Goal: Task Accomplishment & Management: Manage account settings

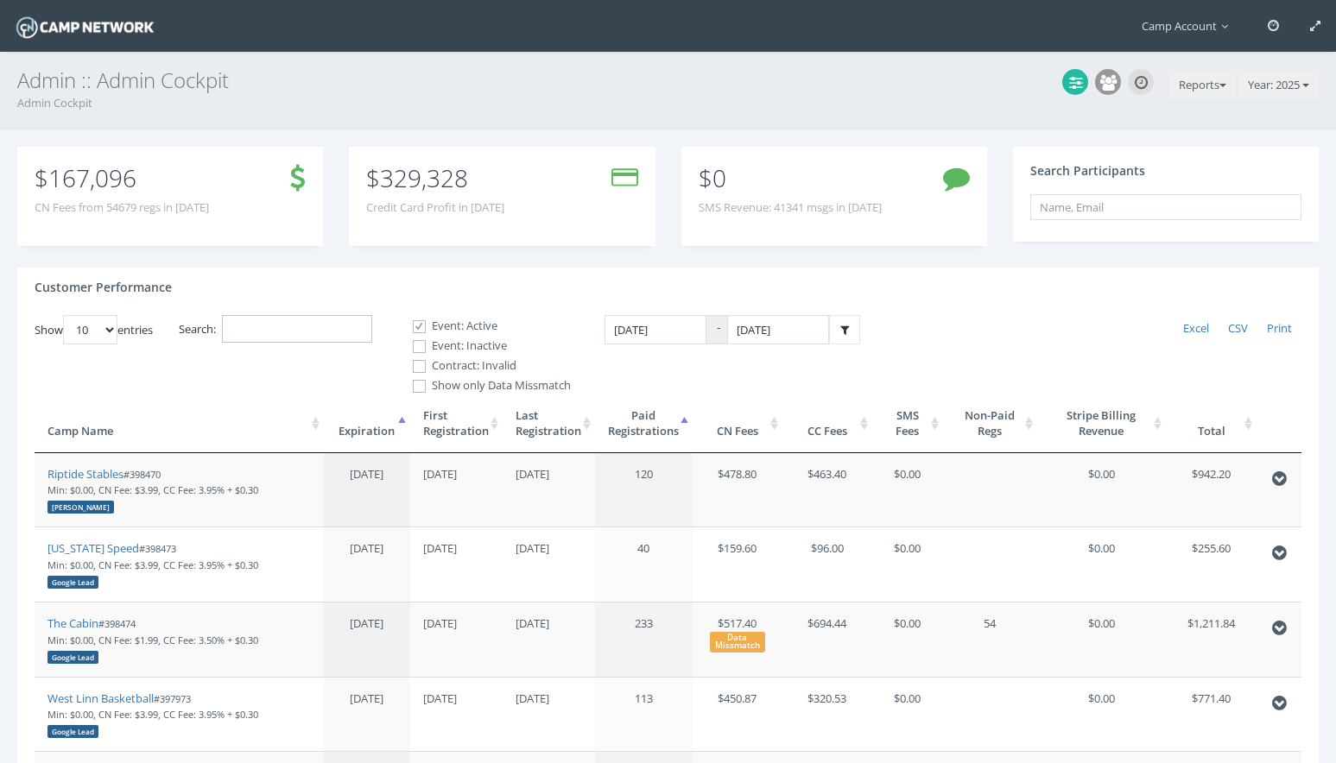
click at [275, 321] on input "Search:" at bounding box center [297, 329] width 150 height 28
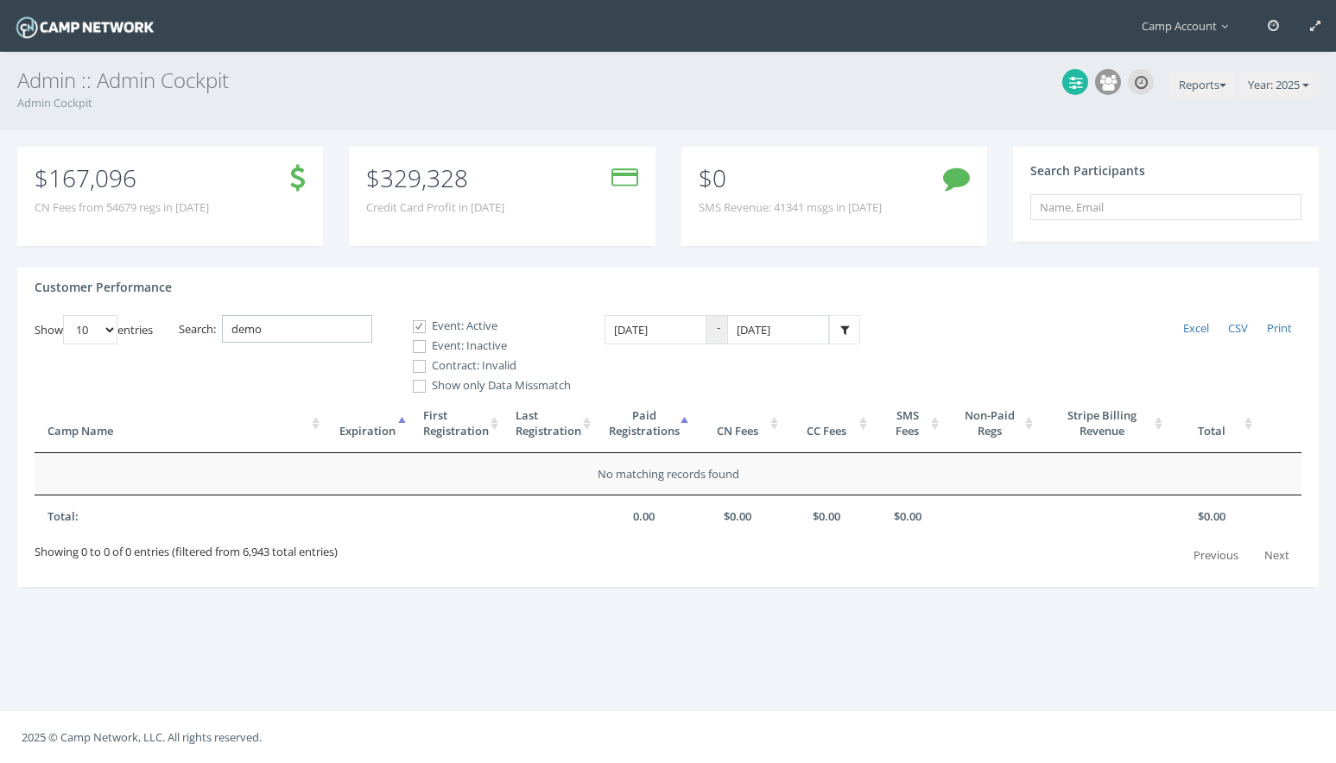
type input "demo"
click at [446, 338] on label "Event: Inactive" at bounding box center [484, 346] width 173 height 17
click at [418, 339] on input "Event: Inactive" at bounding box center [410, 347] width 16 height 16
checkbox input "true"
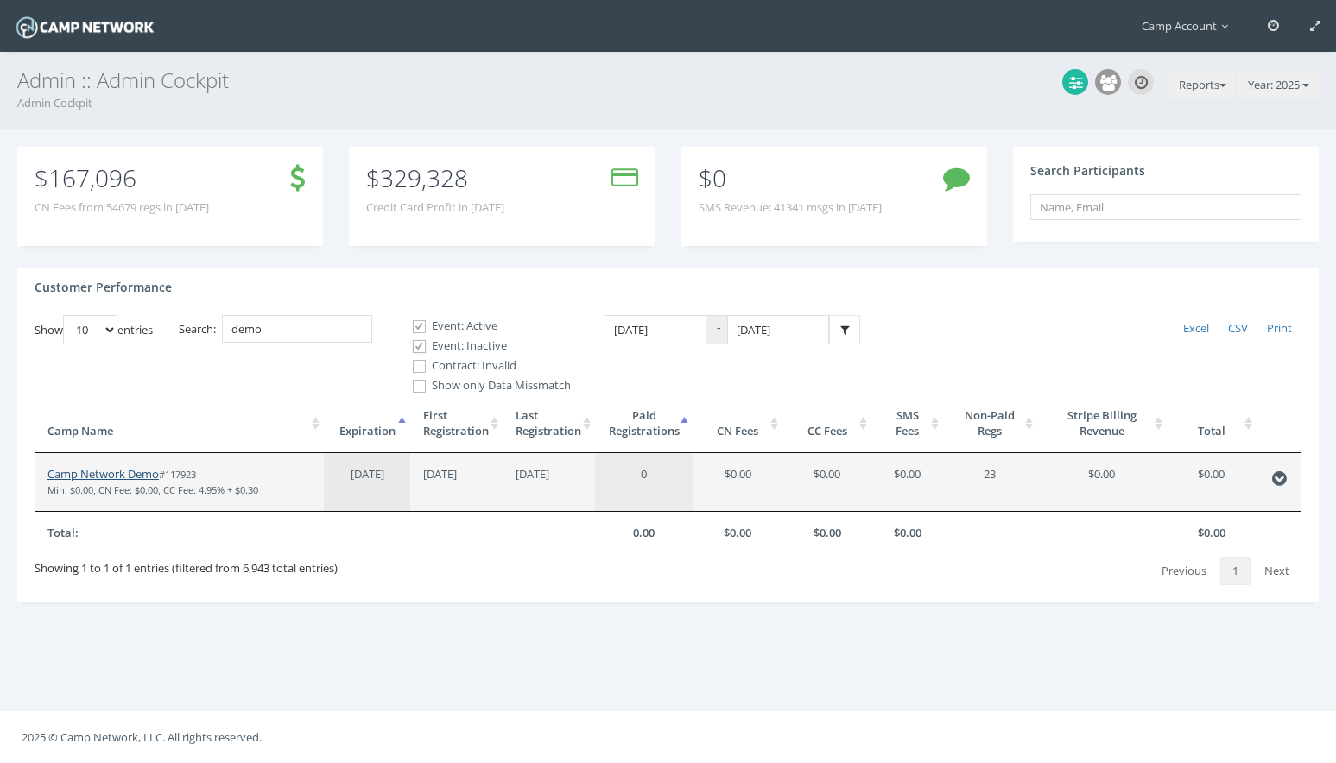
click at [94, 475] on link "Camp Network Demo" at bounding box center [102, 474] width 111 height 16
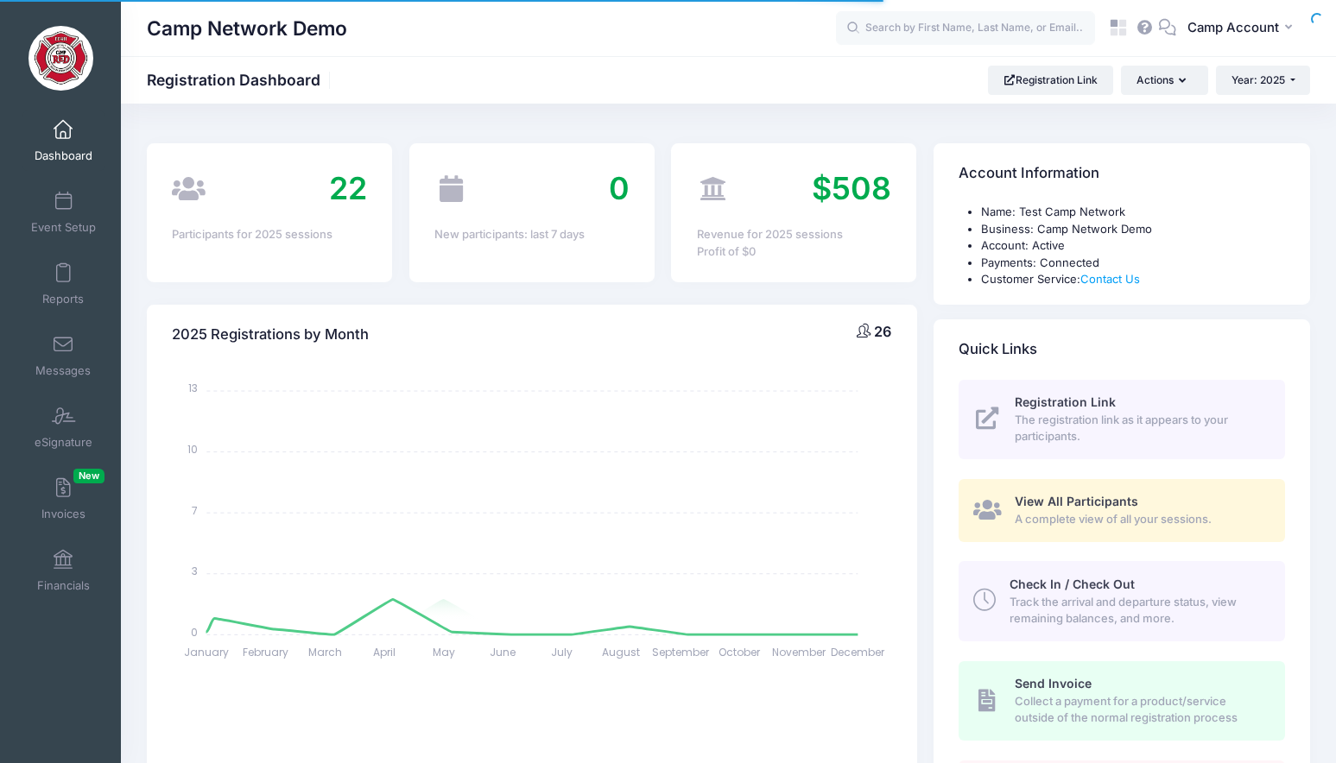
select select
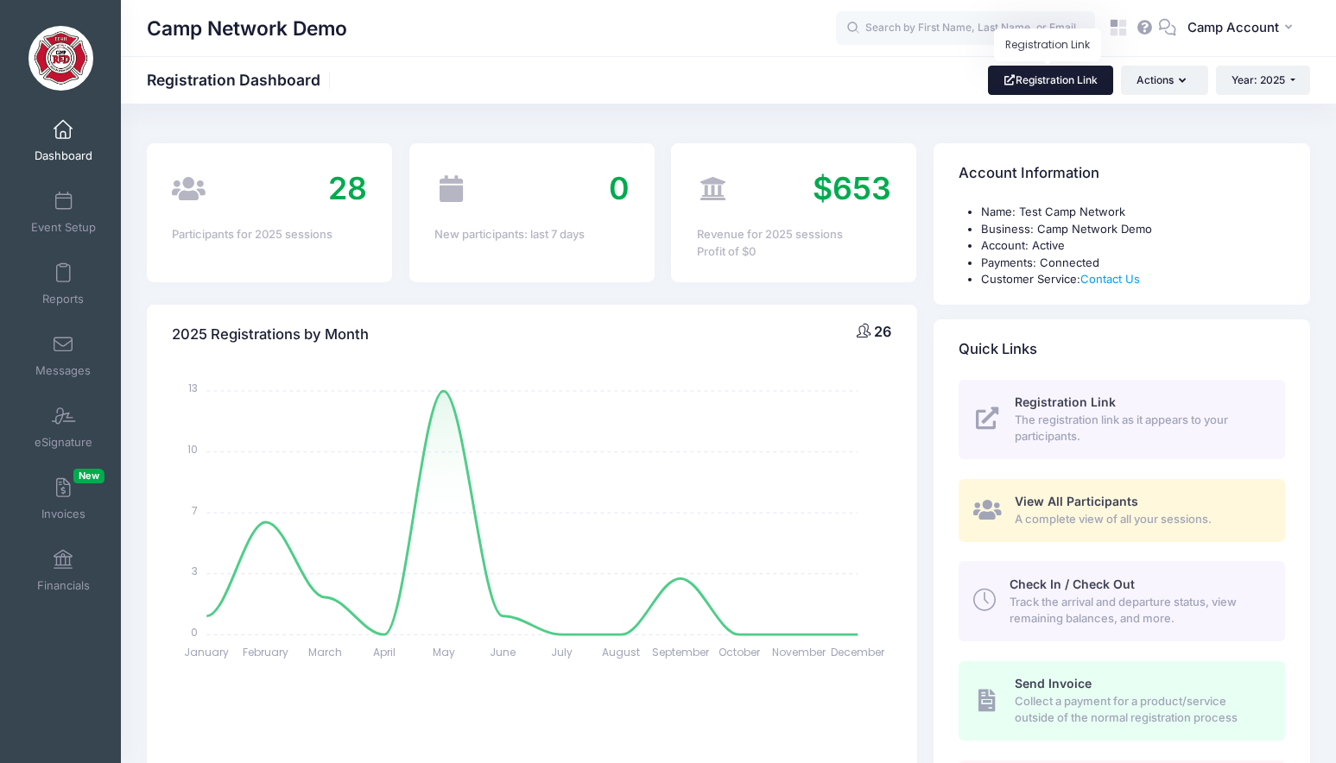
click at [1031, 92] on link "Registration Link" at bounding box center [1050, 80] width 125 height 29
